Goal: Task Accomplishment & Management: Complete application form

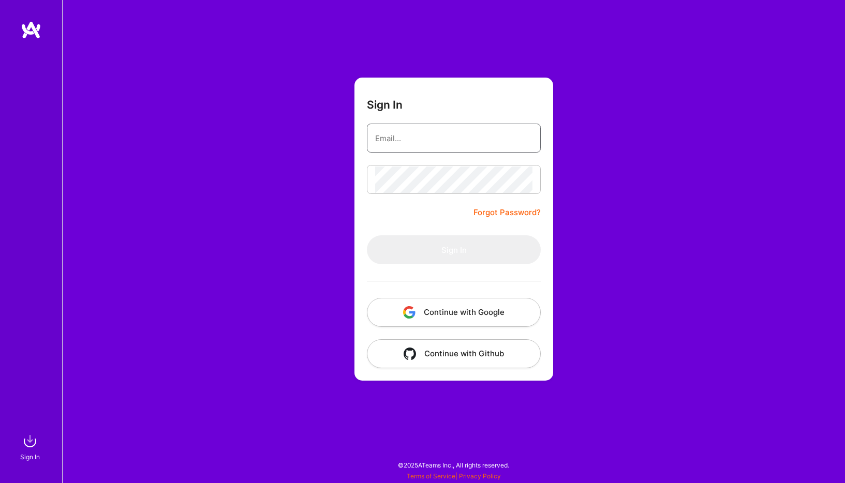
type input "[PERSON_NAME][EMAIL_ADDRESS][PERSON_NAME][DOMAIN_NAME]"
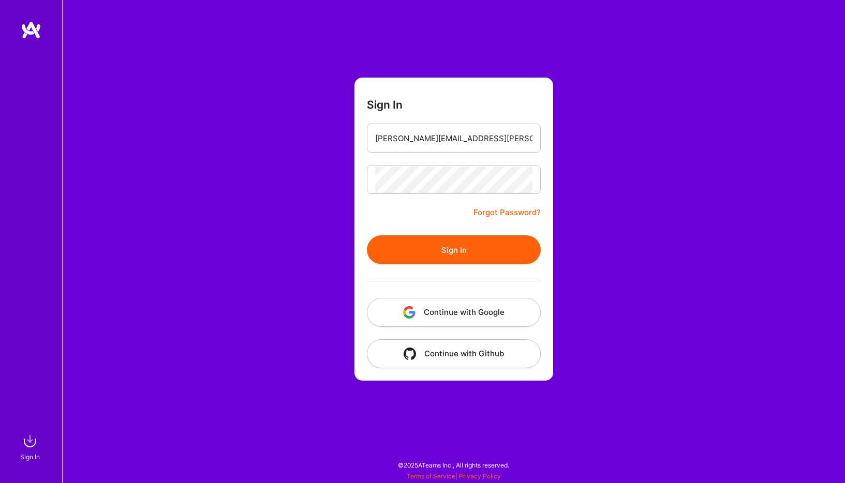
click at [440, 245] on button "Sign In" at bounding box center [454, 249] width 174 height 29
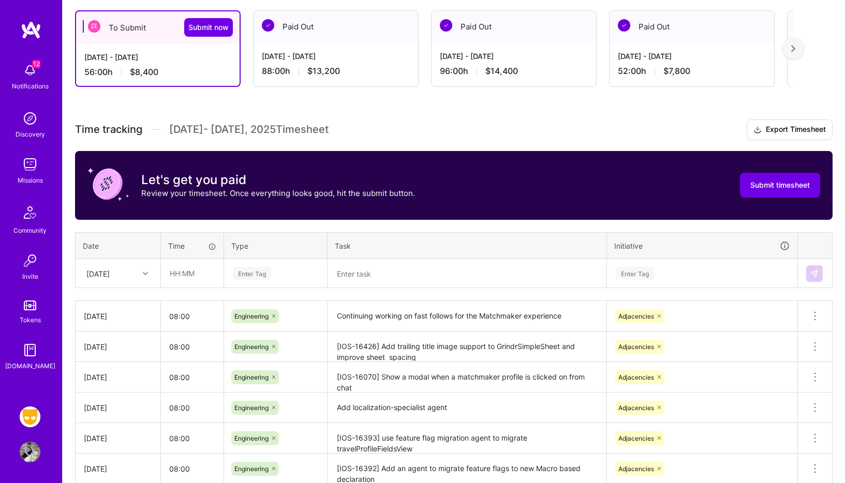
scroll to position [290, 0]
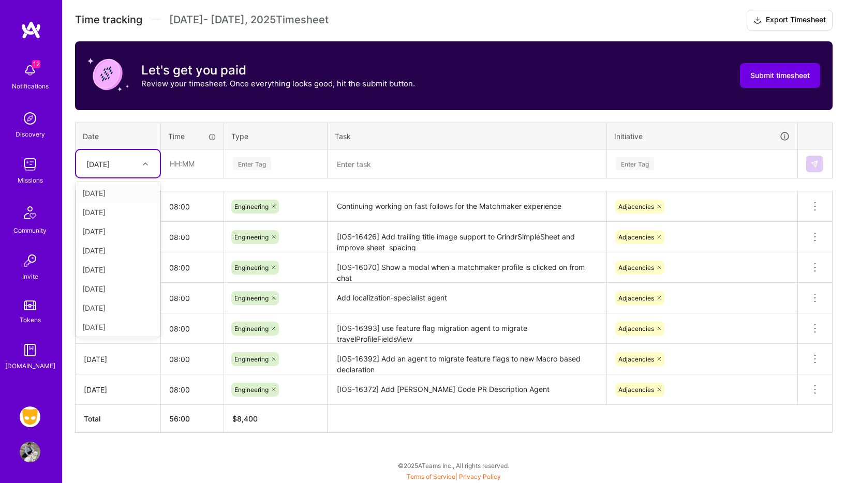
click at [110, 165] on div "[DATE]" at bounding box center [97, 163] width 23 height 11
click at [69, 367] on div "To Submit Submit now [DATE] - [DATE] 56:00 h $8,400 Paid Out [DATE] - [DATE] 88…" at bounding box center [454, 185] width 782 height 595
click at [127, 157] on div "[DATE]" at bounding box center [109, 163] width 57 height 17
click at [133, 263] on div "[DATE]" at bounding box center [118, 267] width 84 height 19
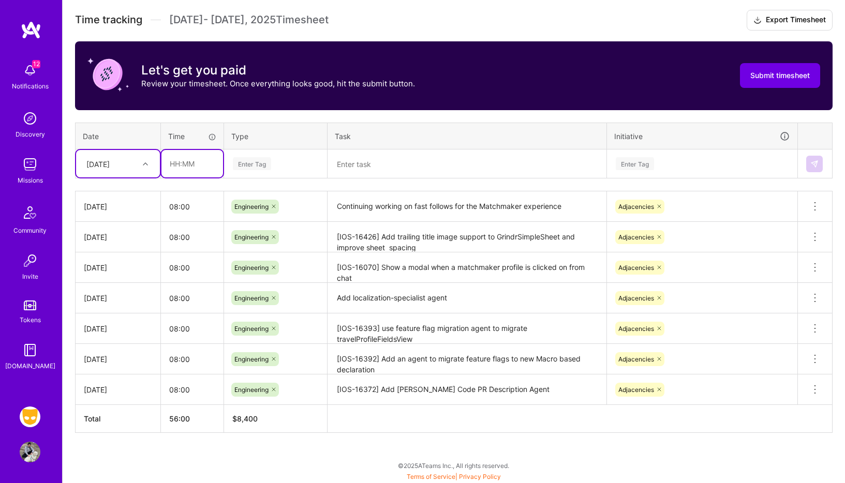
click at [211, 167] on input "text" at bounding box center [192, 163] width 62 height 27
type input "08:00"
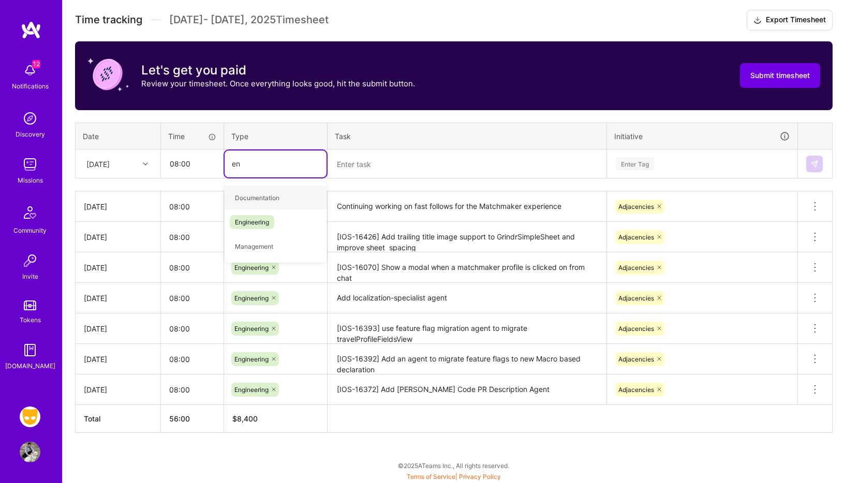
type input "eng"
click at [287, 204] on div "Engineering" at bounding box center [275, 198] width 102 height 24
click at [399, 169] on textarea at bounding box center [466, 164] width 277 height 27
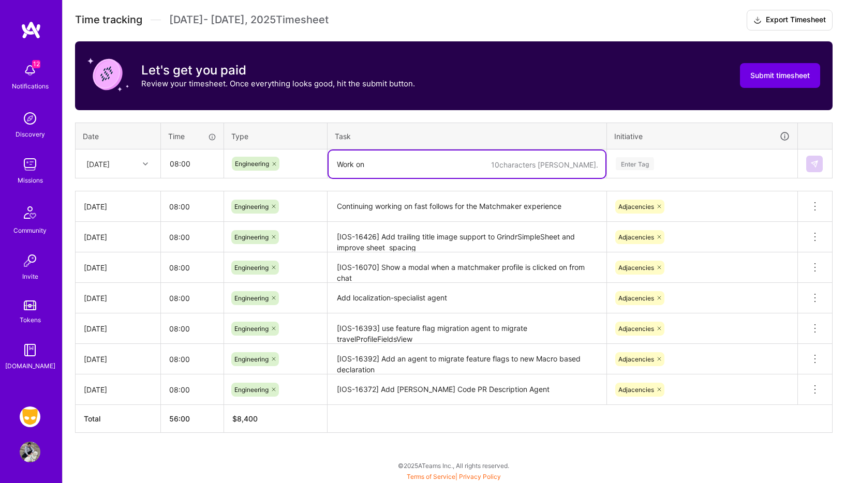
type textarea "Work on"
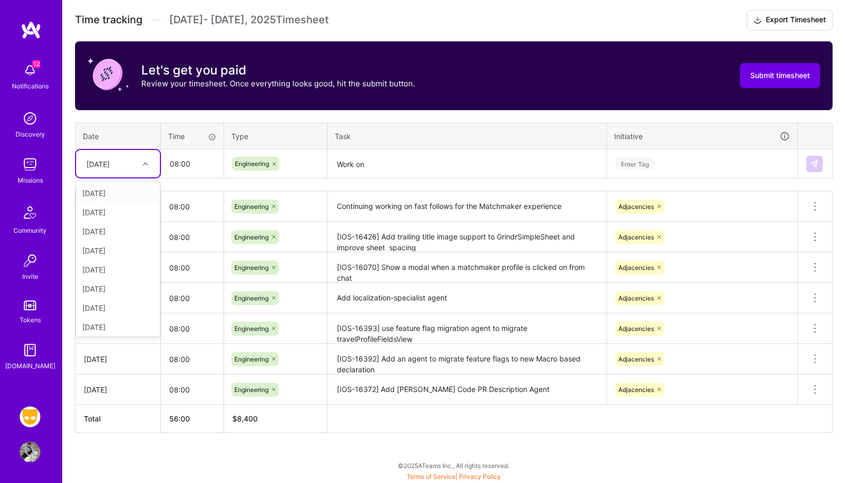
click at [144, 158] on div at bounding box center [147, 163] width 16 height 13
click at [136, 287] on div "[DATE]" at bounding box center [118, 286] width 84 height 19
click at [390, 160] on textarea "Work on" at bounding box center [466, 164] width 277 height 27
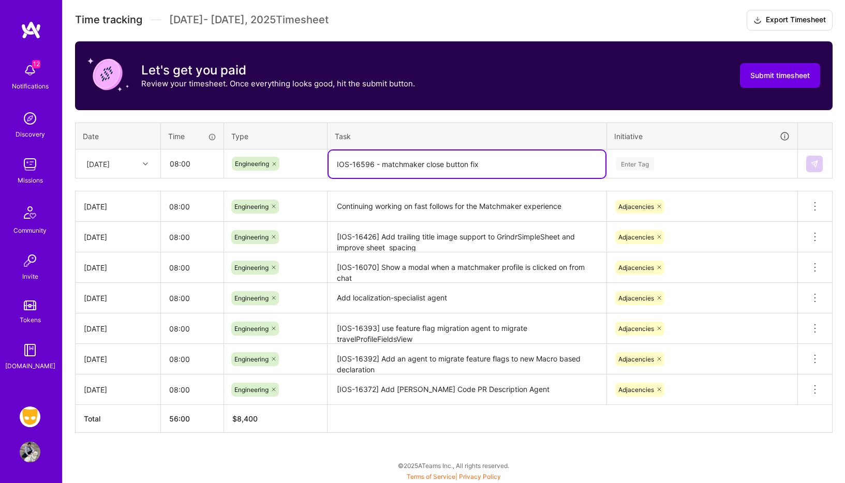
type textarea "IOS-16596 - matchmaker close button fix"
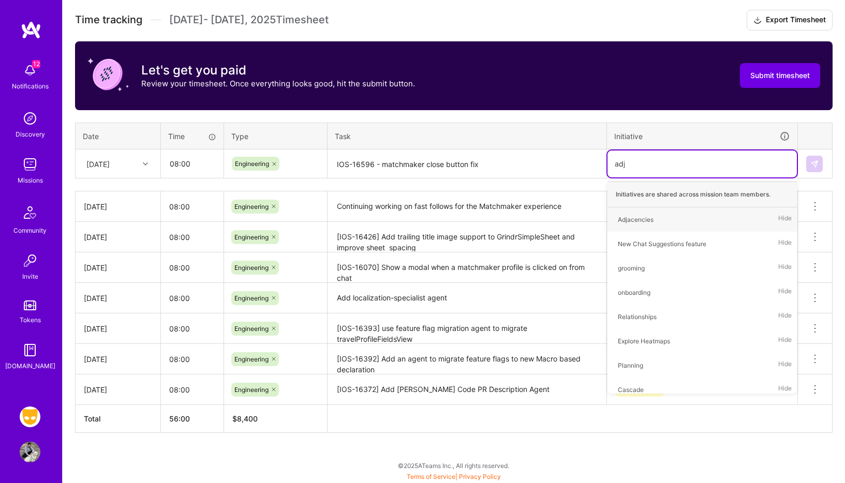
type input "adja"
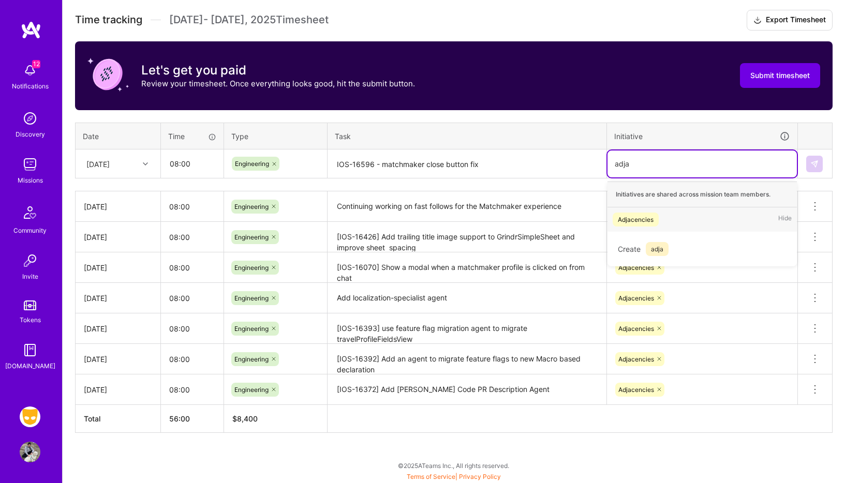
click at [659, 216] on div "Adjacencies Hide" at bounding box center [701, 219] width 189 height 24
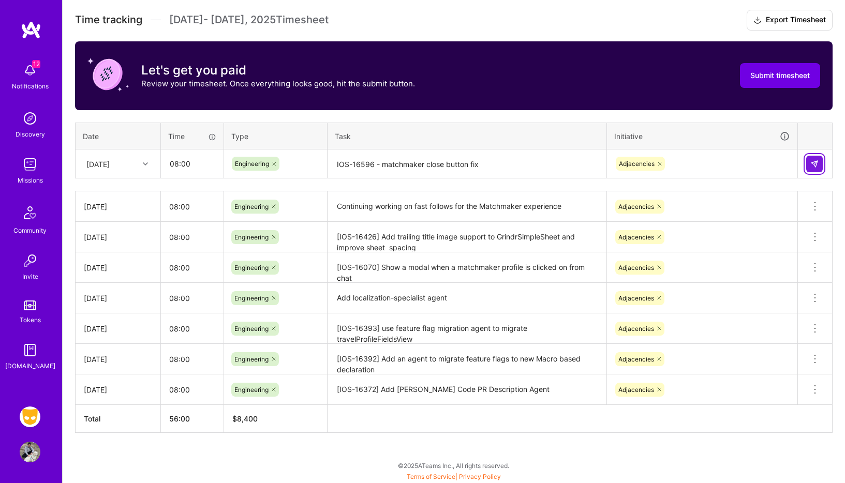
click at [821, 159] on button at bounding box center [814, 164] width 17 height 17
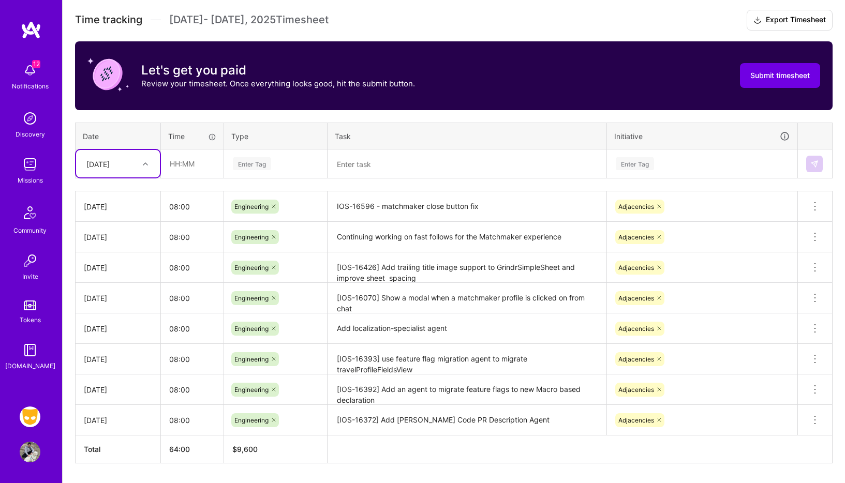
click at [139, 161] on div at bounding box center [147, 163] width 16 height 13
click at [119, 305] on div "[DATE]" at bounding box center [118, 305] width 84 height 19
click at [138, 171] on div "[DATE]" at bounding box center [109, 163] width 57 height 17
click at [132, 285] on div "[DATE]" at bounding box center [118, 286] width 84 height 19
click at [199, 169] on input "text" at bounding box center [192, 163] width 62 height 27
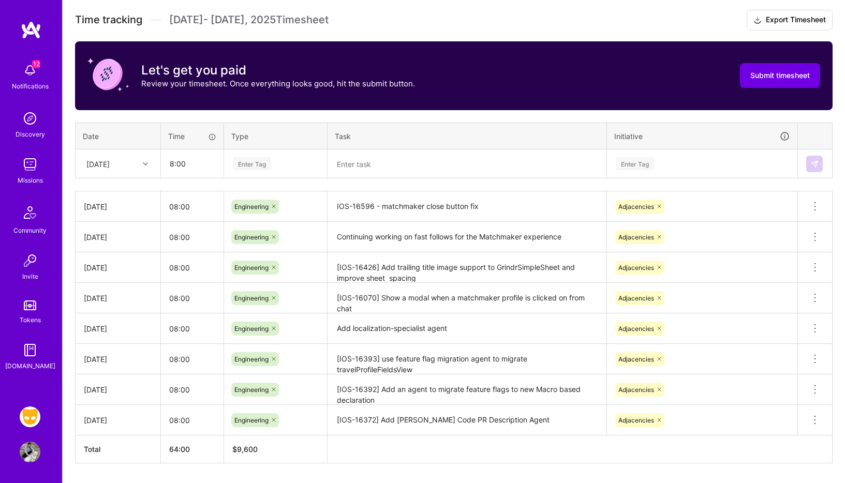
type input "08:00"
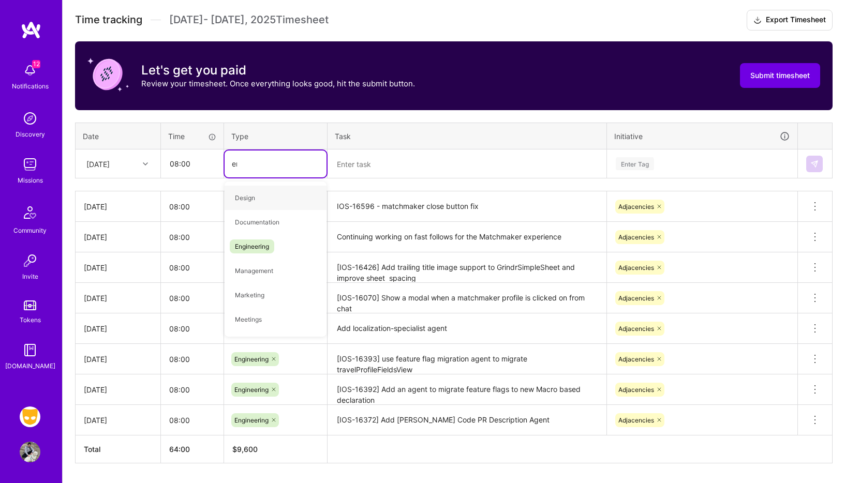
type input "eng"
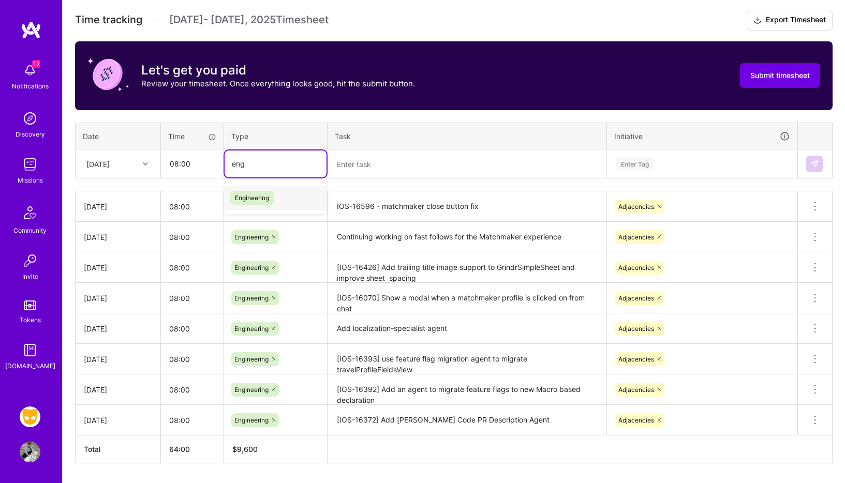
click at [254, 193] on span "Engineering" at bounding box center [252, 198] width 44 height 14
click at [376, 165] on textarea at bounding box center [466, 164] width 277 height 27
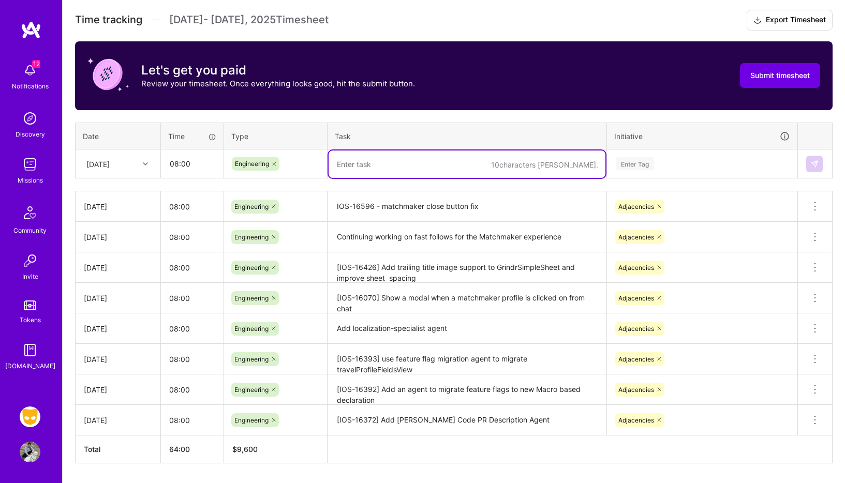
paste textarea "[IOS-16592]"
type textarea "IOS-16592 - matchmaker vip modal changes"
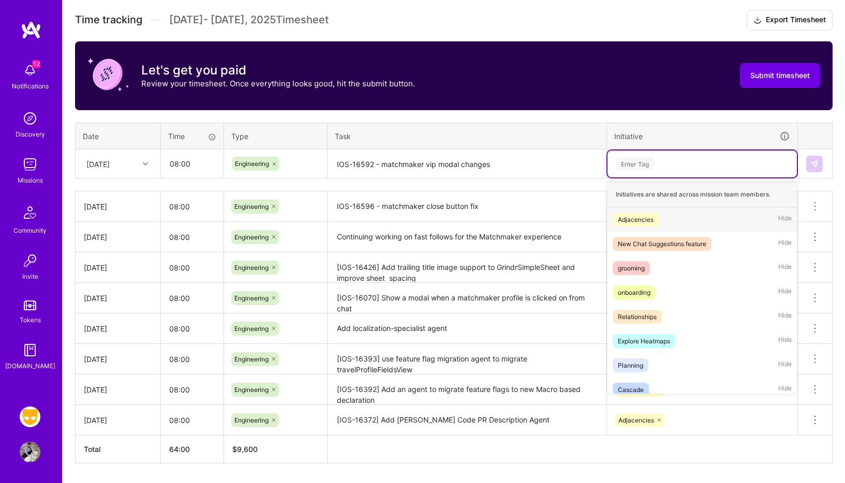
click at [660, 163] on div "Enter Tag" at bounding box center [701, 163] width 175 height 13
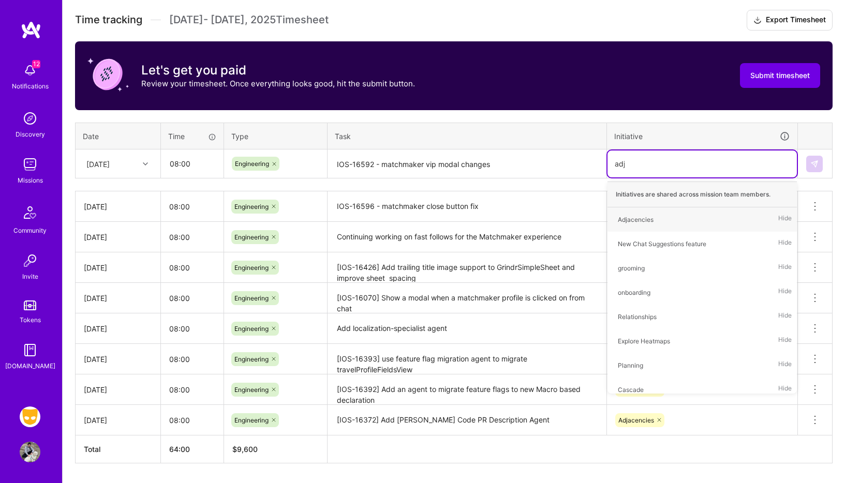
type input "adjac"
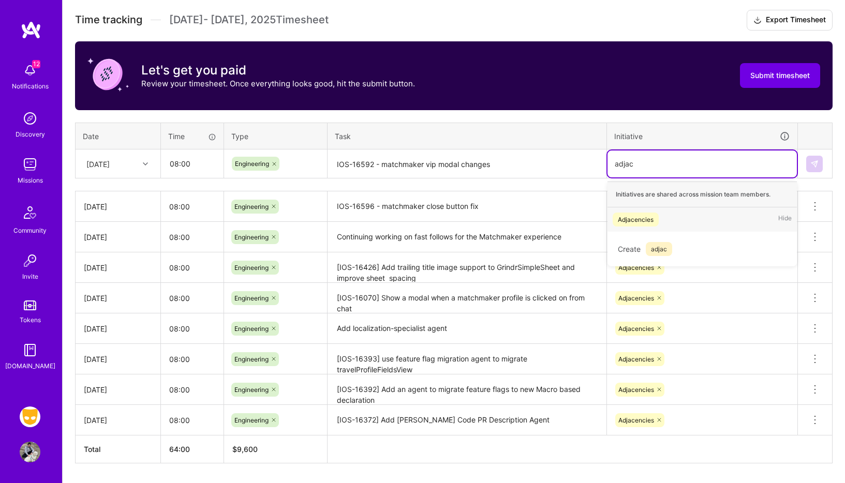
click at [680, 222] on div "Adjacencies Hide" at bounding box center [701, 219] width 189 height 24
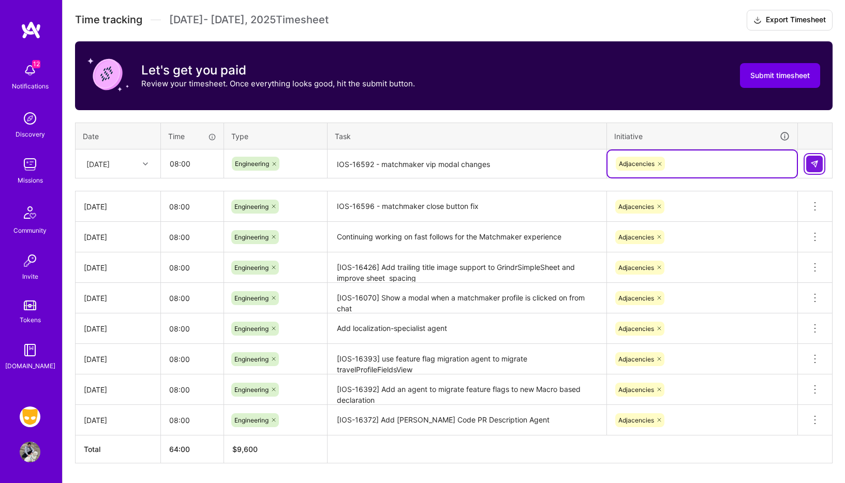
click at [817, 161] on img at bounding box center [814, 164] width 8 height 8
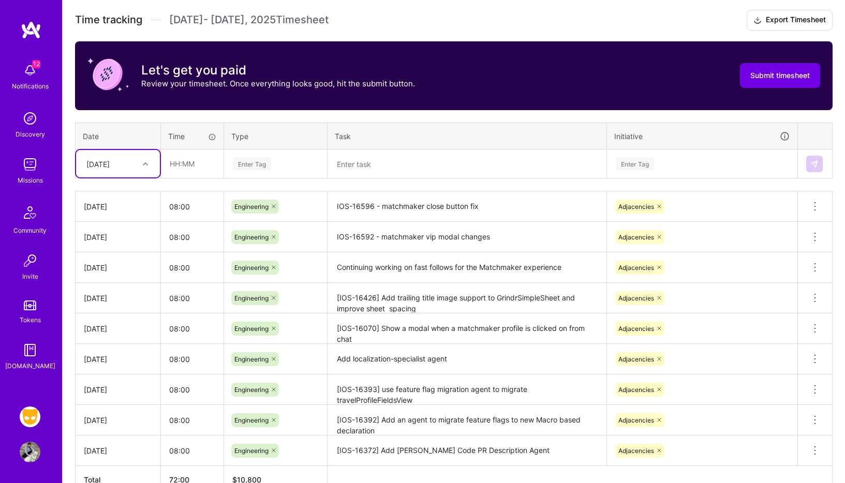
click at [133, 161] on div "[DATE]" at bounding box center [109, 163] width 57 height 17
click at [121, 263] on div "[DATE]" at bounding box center [118, 267] width 84 height 19
click at [196, 159] on input "text" at bounding box center [192, 163] width 62 height 27
type input "08:00"
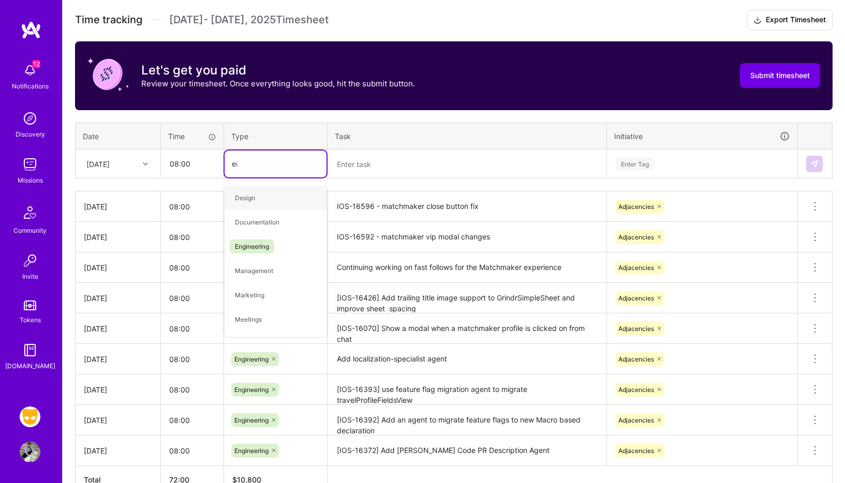
type input "eng"
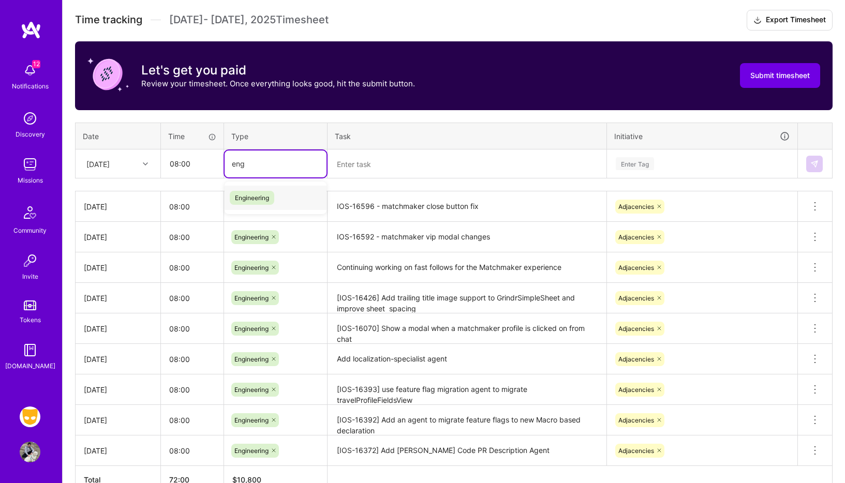
click at [267, 199] on span "Engineering" at bounding box center [252, 198] width 44 height 14
click at [410, 170] on textarea at bounding box center [466, 164] width 277 height 27
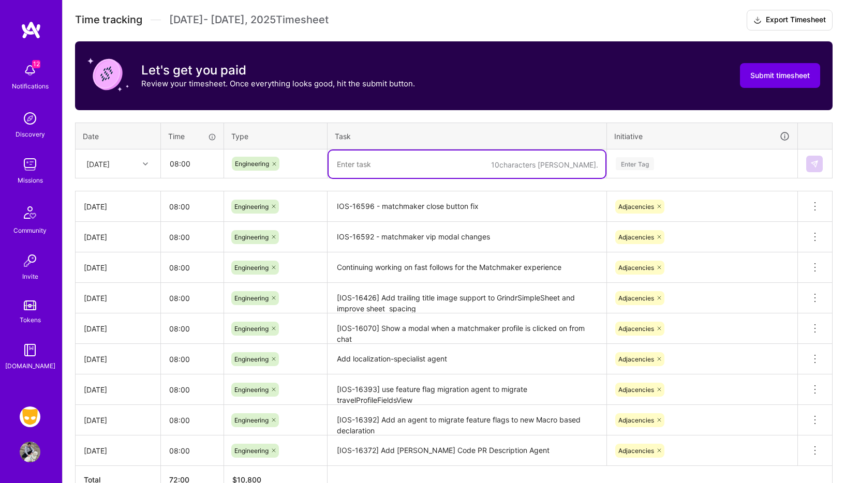
paste textarea "Show matchmaker modal instead of profile"
paste textarea "IOS-16477"
type textarea "IOS-16477 - Show matchmaker modal instead of profile"
click at [693, 168] on div "Enter Tag" at bounding box center [701, 163] width 175 height 13
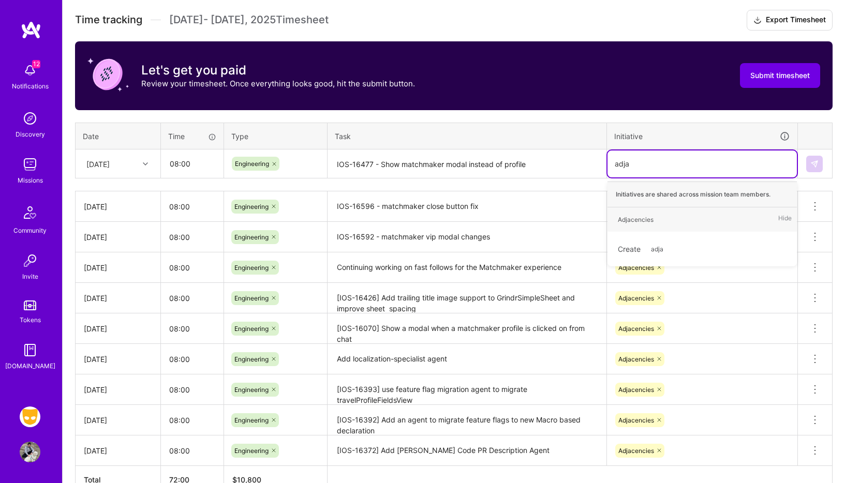
type input "adjac"
click at [714, 223] on div "Adjacencies Hide" at bounding box center [701, 219] width 189 height 24
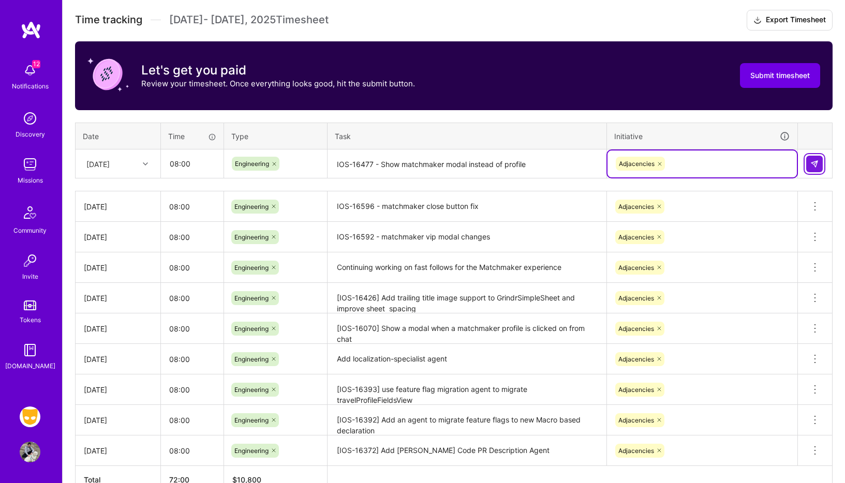
click at [813, 160] on img at bounding box center [814, 164] width 8 height 8
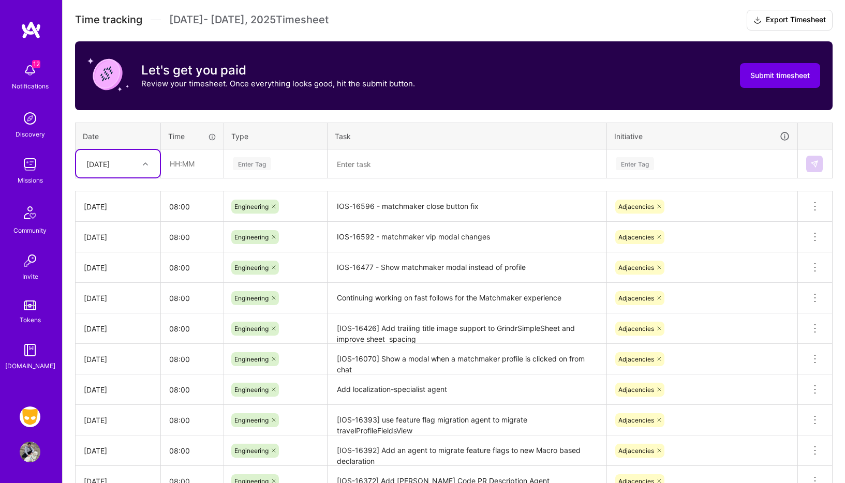
scroll to position [381, 0]
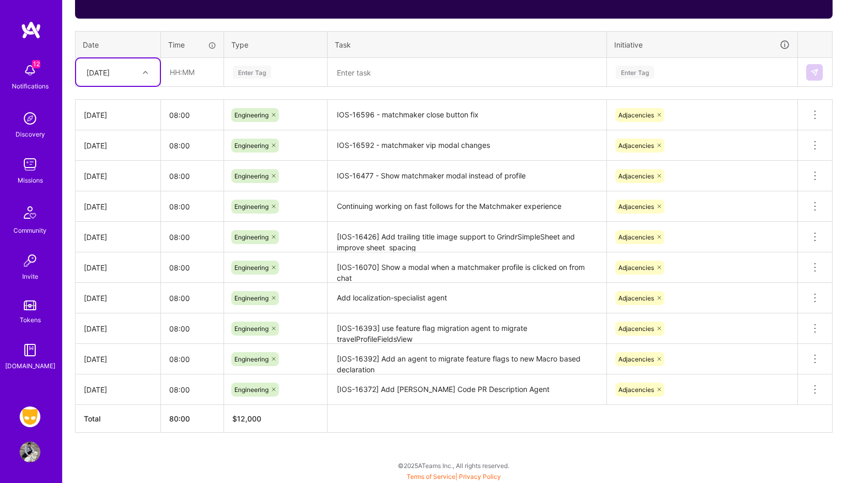
click at [110, 67] on div "[DATE]" at bounding box center [97, 72] width 23 height 11
click at [167, 446] on div "To Submit Submit now [DATE] - [DATE] 80:00 h $12,000 Paid Out [DATE] - [DATE] 8…" at bounding box center [454, 140] width 782 height 687
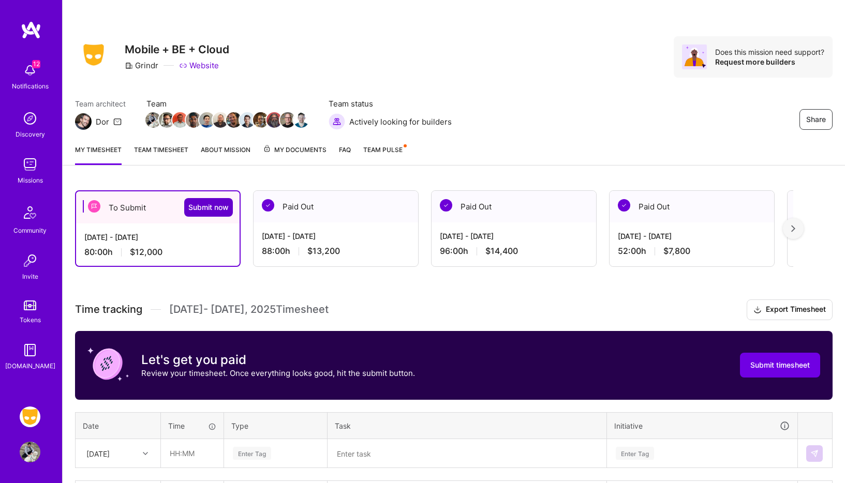
click at [208, 206] on span "Submit now" at bounding box center [208, 207] width 40 height 10
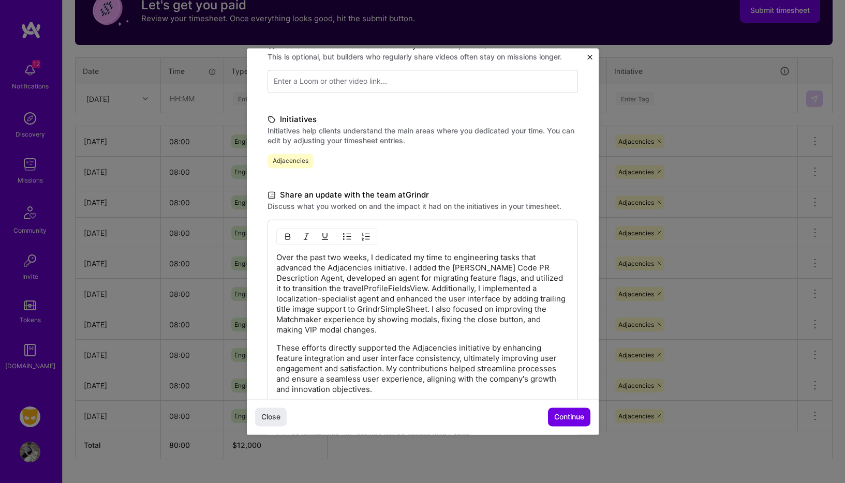
scroll to position [253, 0]
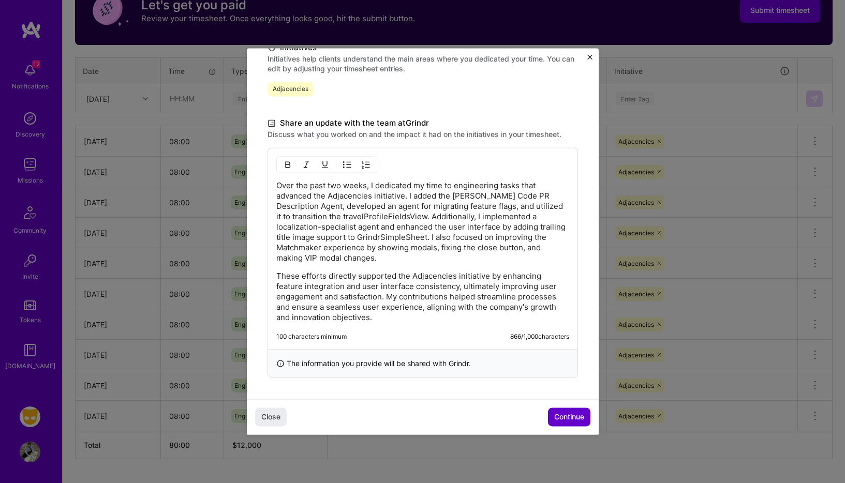
click at [571, 418] on span "Continue" at bounding box center [569, 417] width 30 height 10
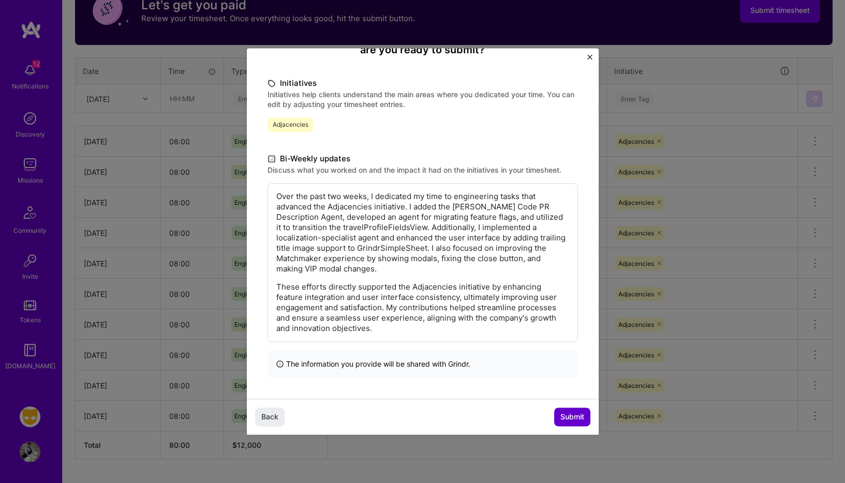
click at [574, 415] on span "Submit" at bounding box center [572, 417] width 24 height 10
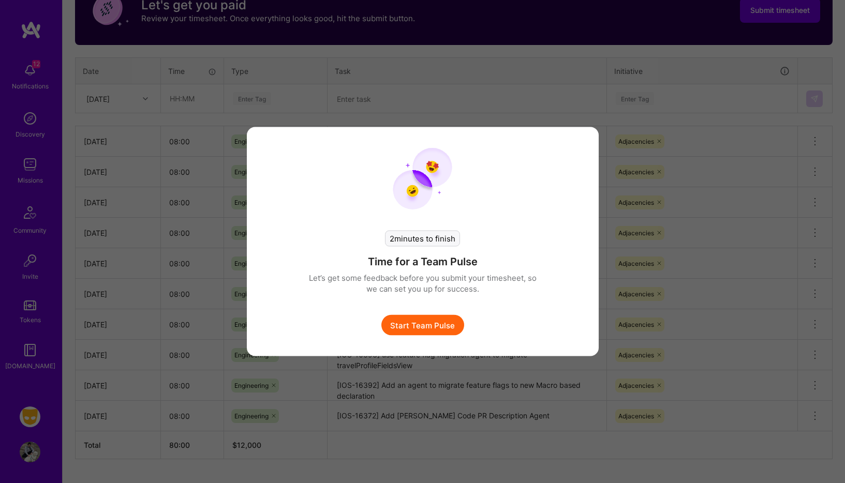
click at [435, 332] on button "Start Team Pulse" at bounding box center [422, 325] width 83 height 21
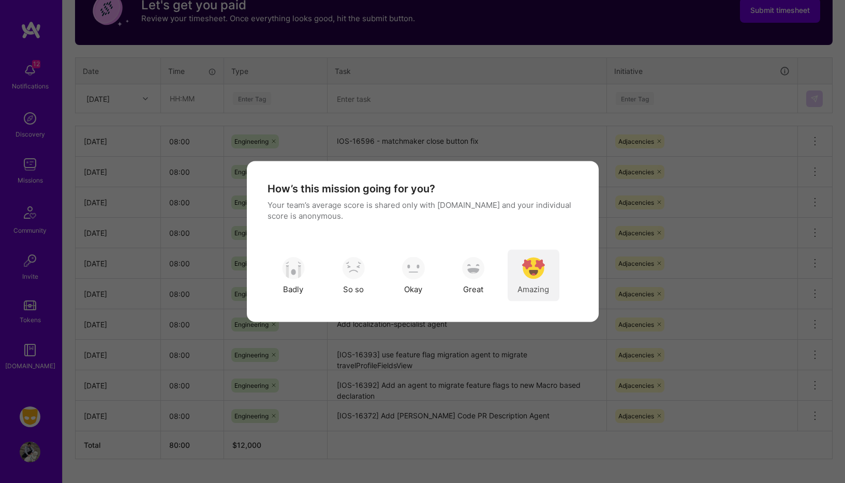
click at [544, 272] on img "modal" at bounding box center [533, 268] width 23 height 23
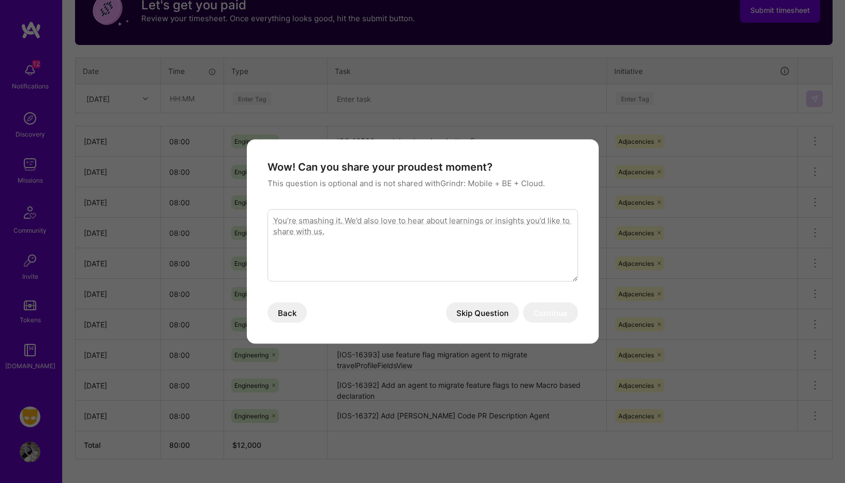
click at [466, 317] on button "Skip Question" at bounding box center [482, 313] width 73 height 21
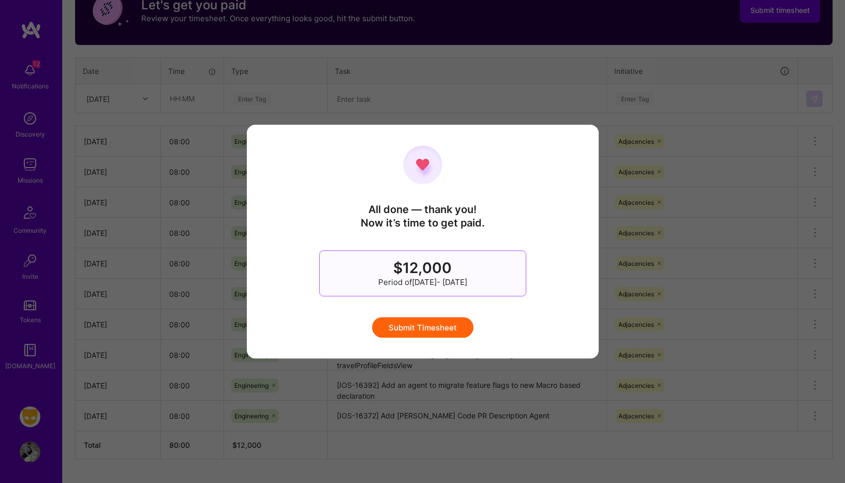
click at [449, 329] on button "Submit Timesheet" at bounding box center [422, 327] width 101 height 21
